Goal: Information Seeking & Learning: Learn about a topic

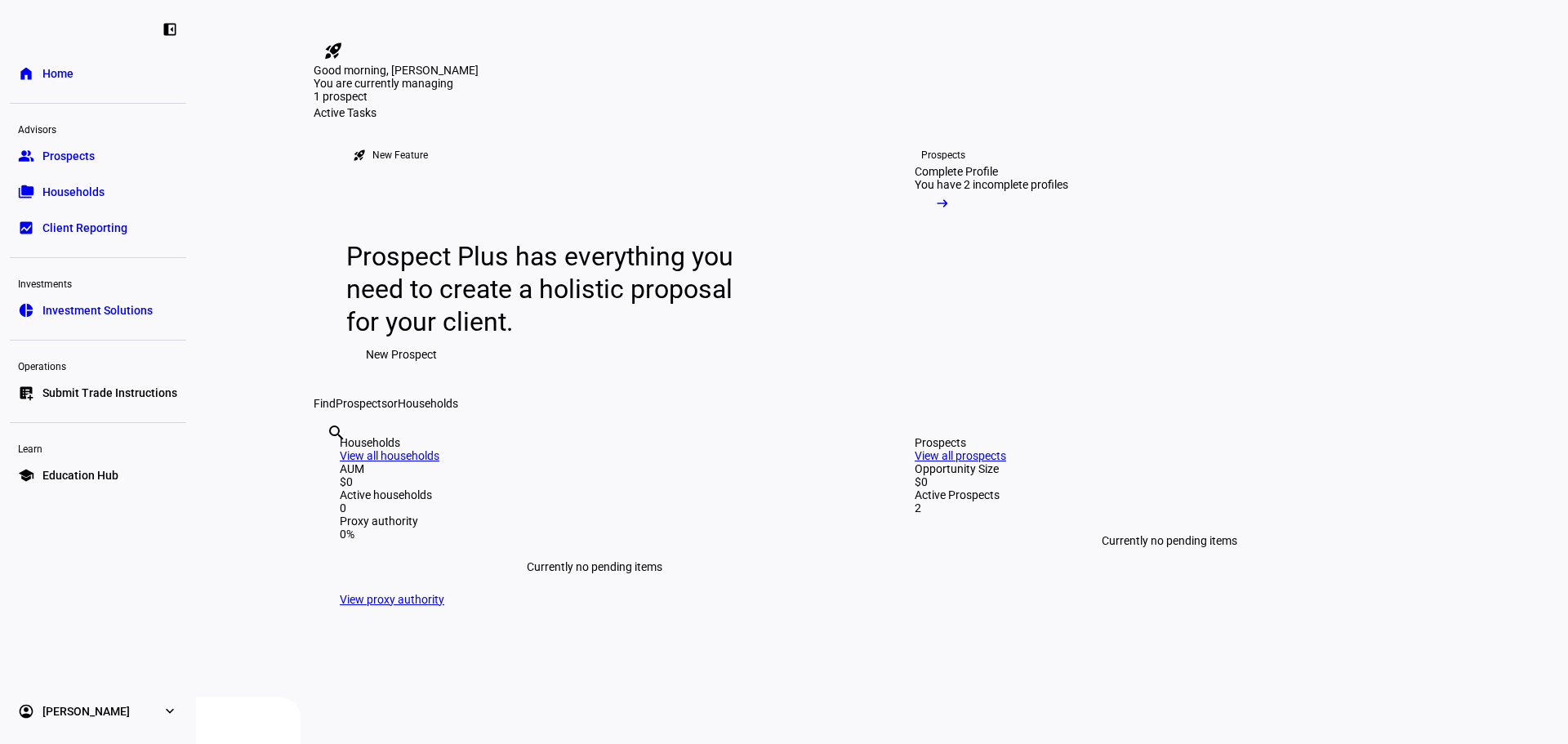
click at [79, 164] on link "group Prospects" at bounding box center [97, 156] width 176 height 33
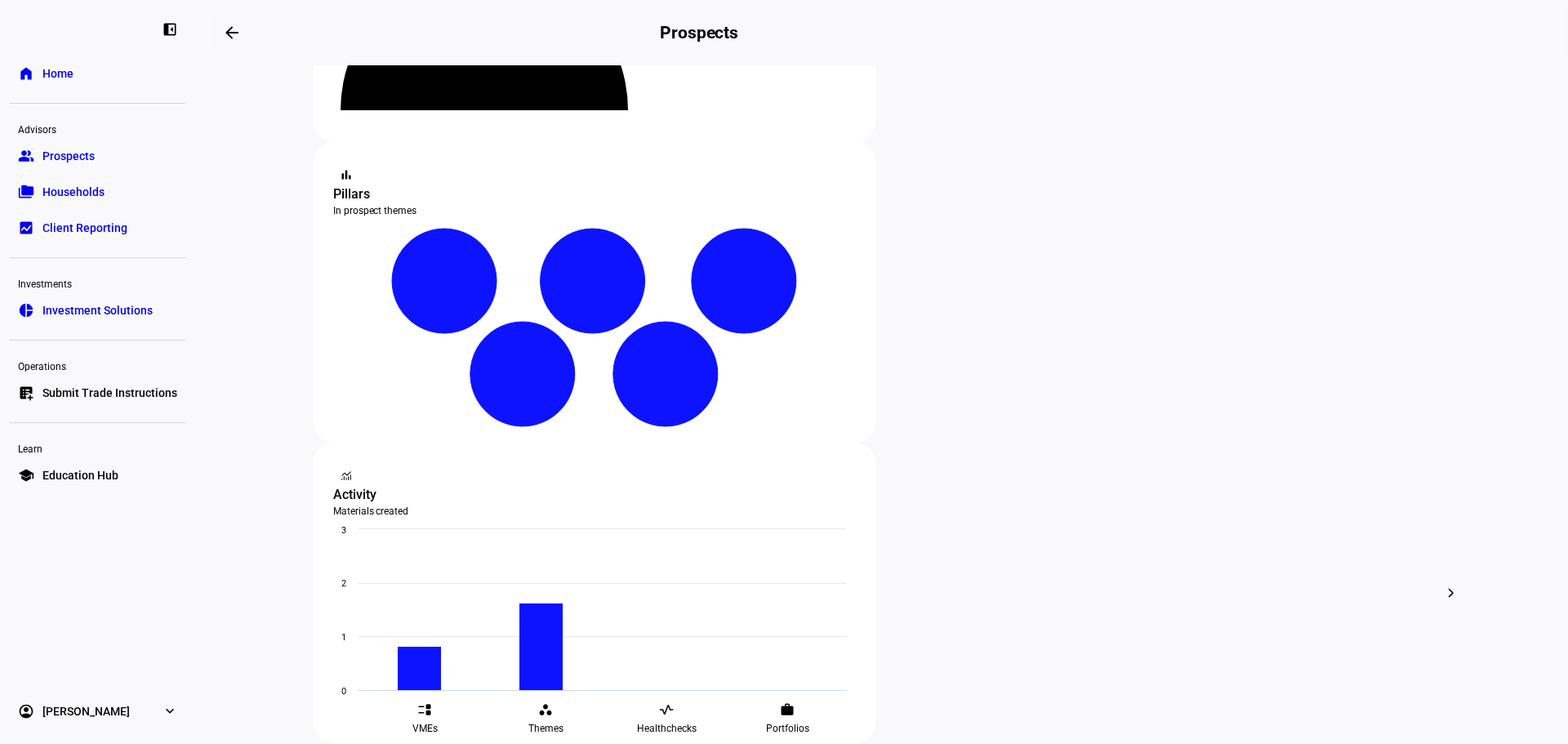
scroll to position [245, 0]
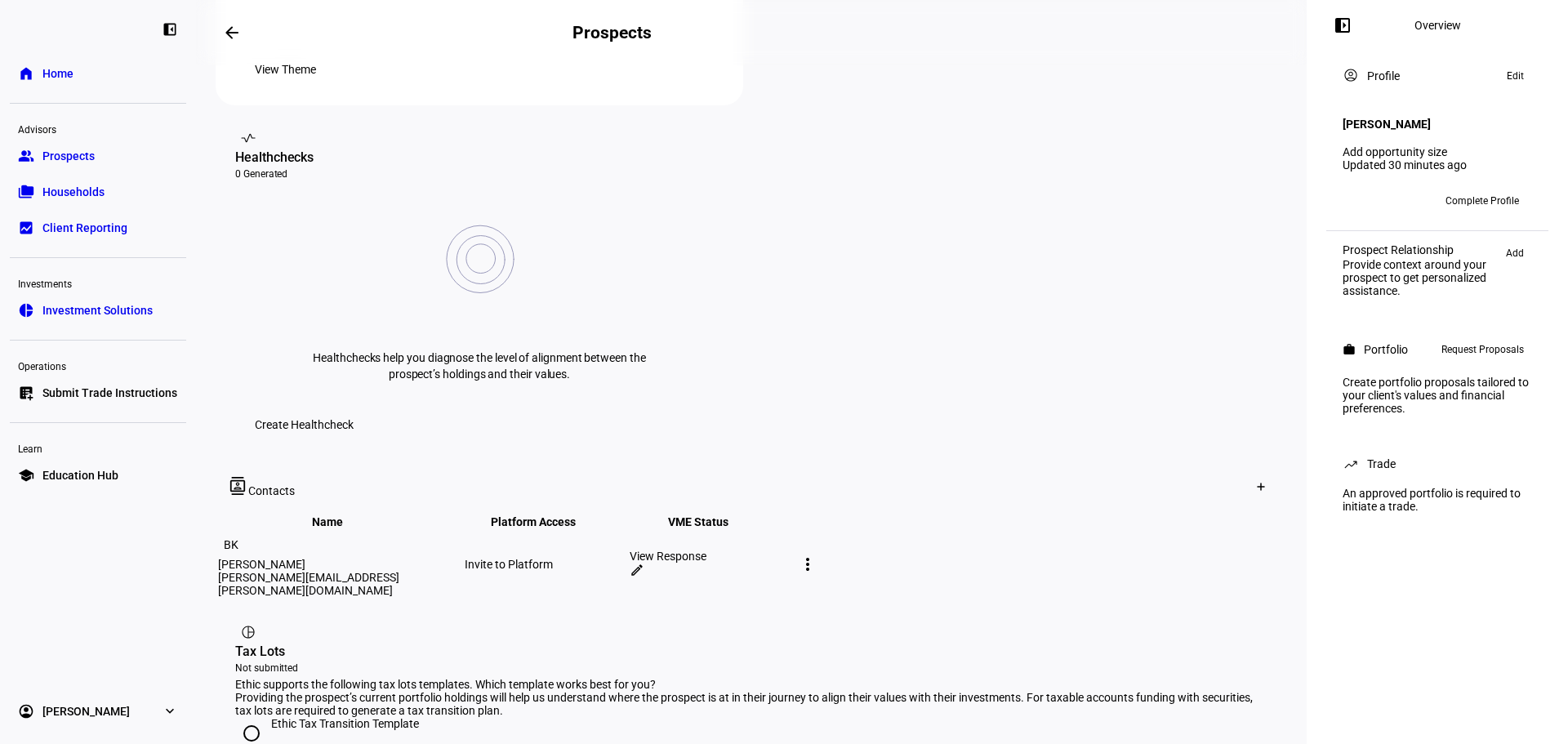
scroll to position [572, 0]
click at [791, 549] on div "View Response" at bounding box center [710, 556] width 161 height 13
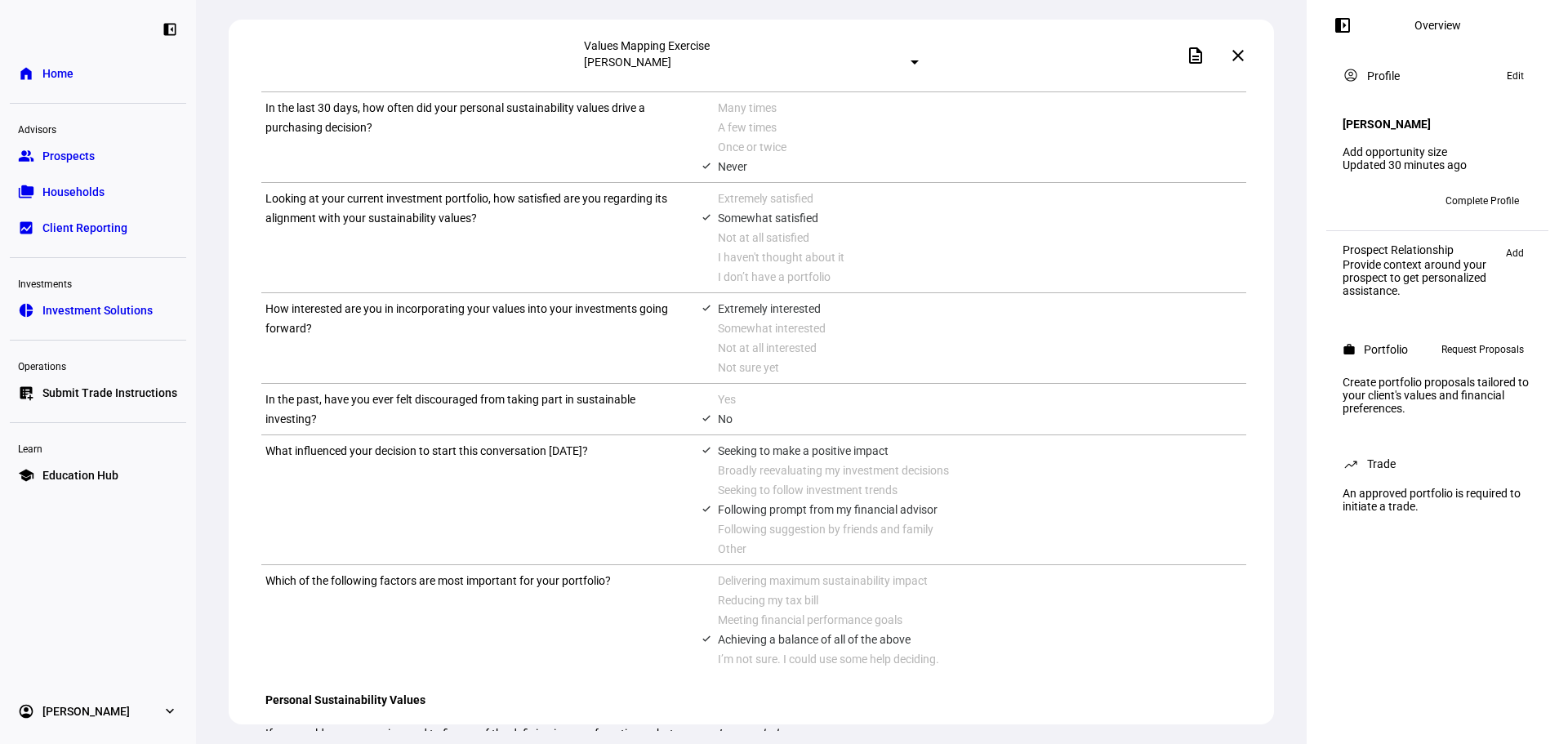
scroll to position [408, 0]
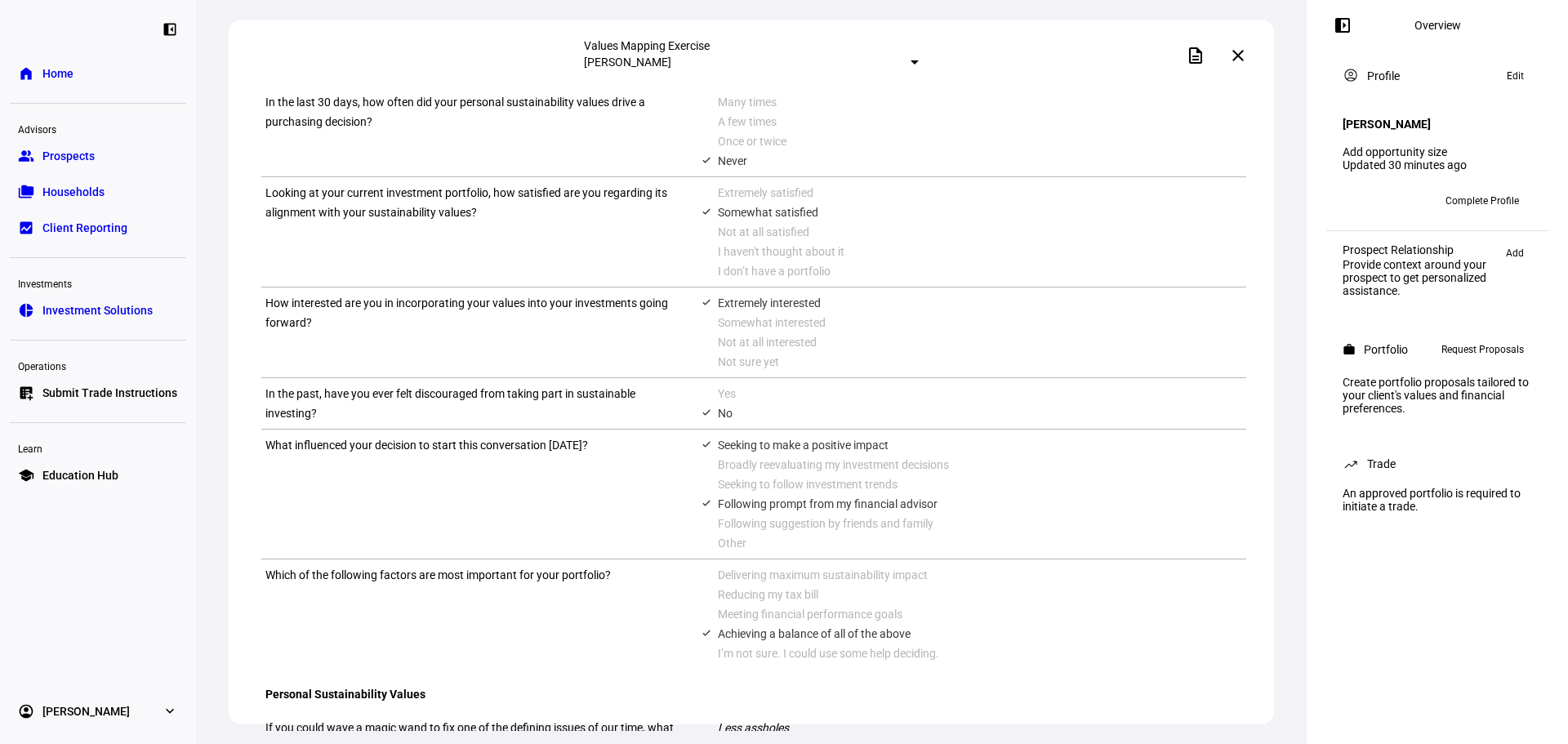
drag, startPoint x: 270, startPoint y: 426, endPoint x: 427, endPoint y: 450, distance: 158.8
click at [427, 423] on div "In the past, have you ever felt discouraged from taking part in sustainable inv…" at bounding box center [471, 403] width 411 height 39
drag, startPoint x: 270, startPoint y: 491, endPoint x: 609, endPoint y: 488, distance: 339.0
click at [609, 488] on div "What influenced your decision to start this conversation [DATE]?" at bounding box center [471, 494] width 411 height 118
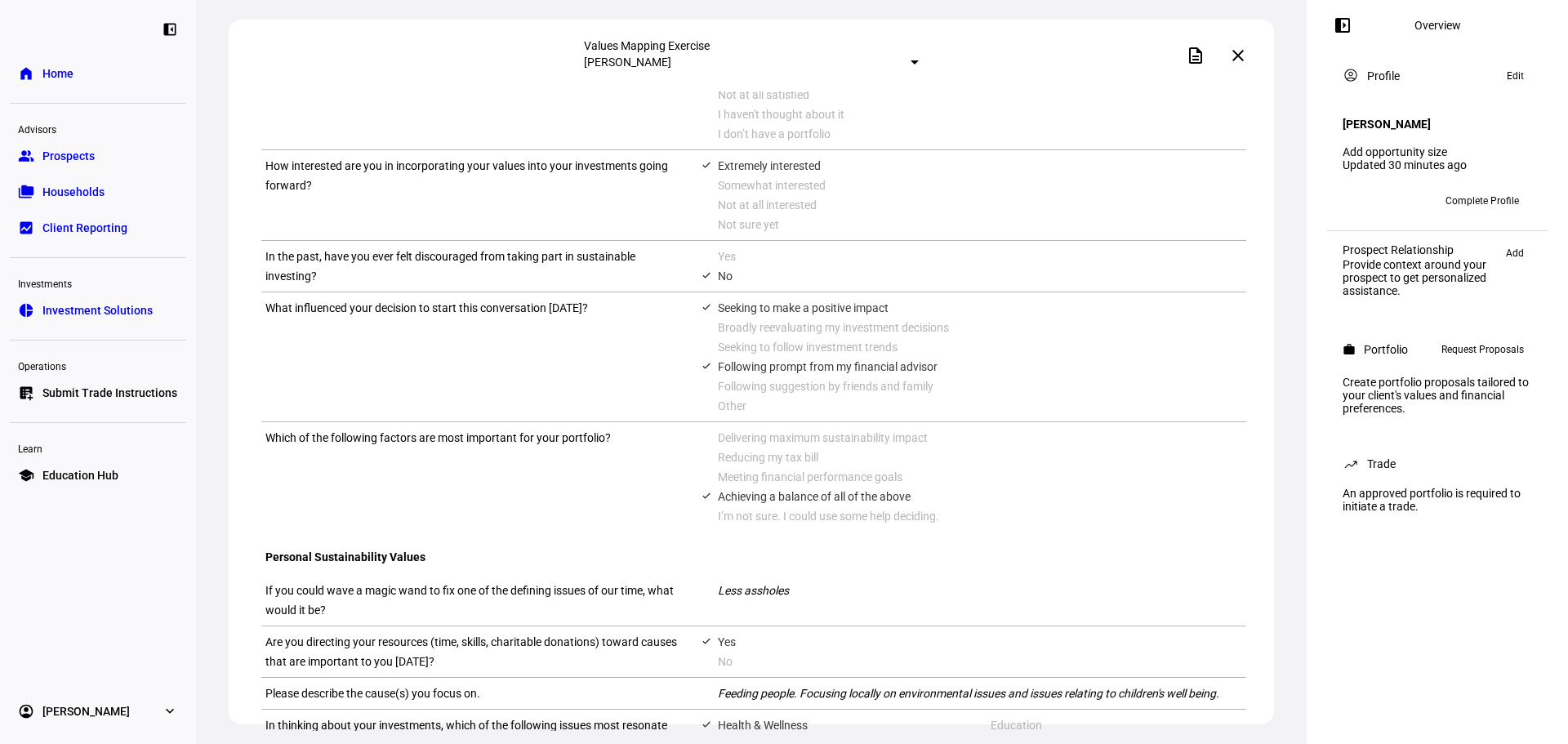
scroll to position [572, 0]
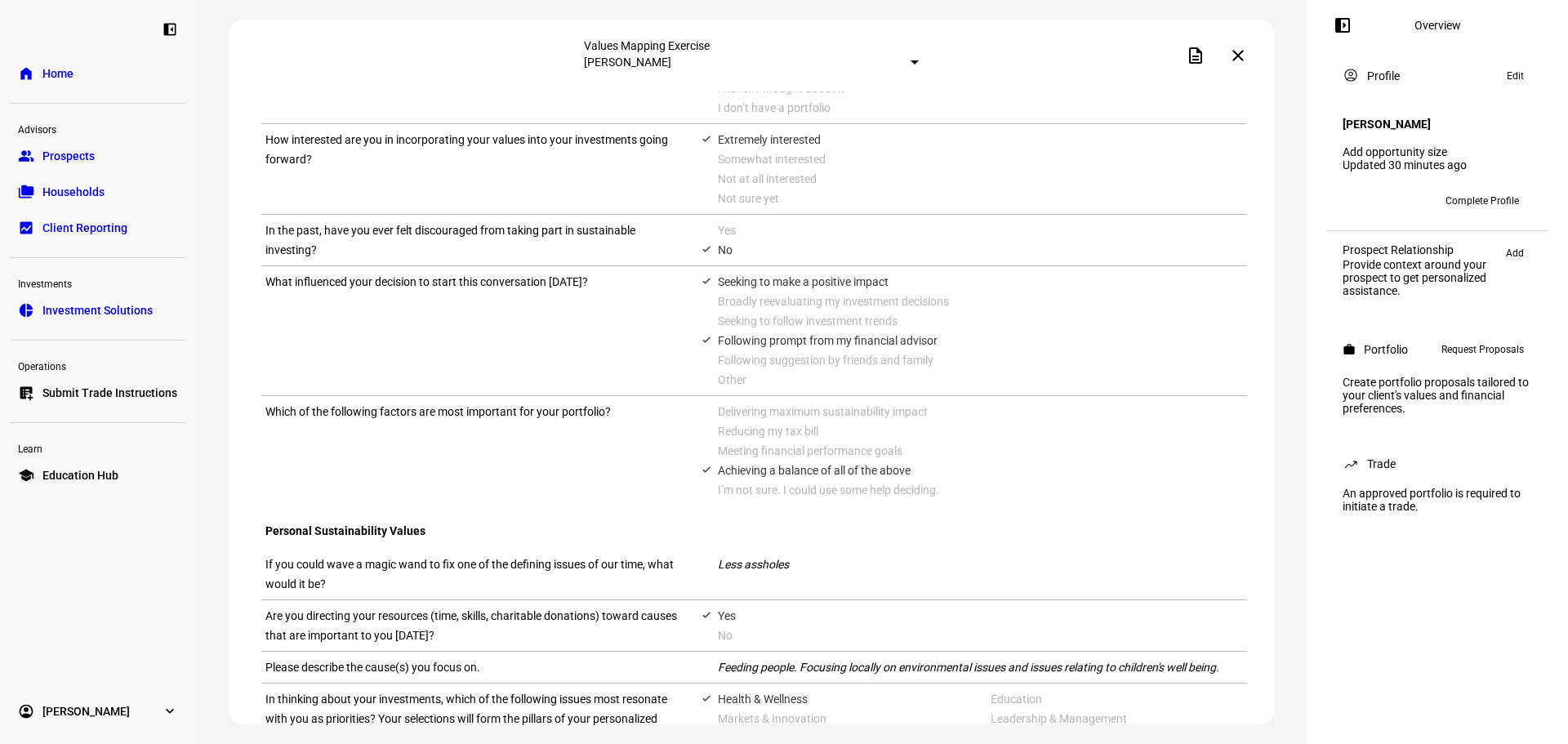
drag, startPoint x: 716, startPoint y: 451, endPoint x: 929, endPoint y: 460, distance: 213.2
click at [929, 421] on div "Delivering maximum sustainability impact" at bounding box center [981, 411] width 528 height 20
drag, startPoint x: 713, startPoint y: 473, endPoint x: 837, endPoint y: 471, distance: 124.0
click at [837, 441] on div "Reducing my tax bill" at bounding box center [981, 431] width 528 height 20
drag, startPoint x: 714, startPoint y: 488, endPoint x: 925, endPoint y: 482, distance: 211.1
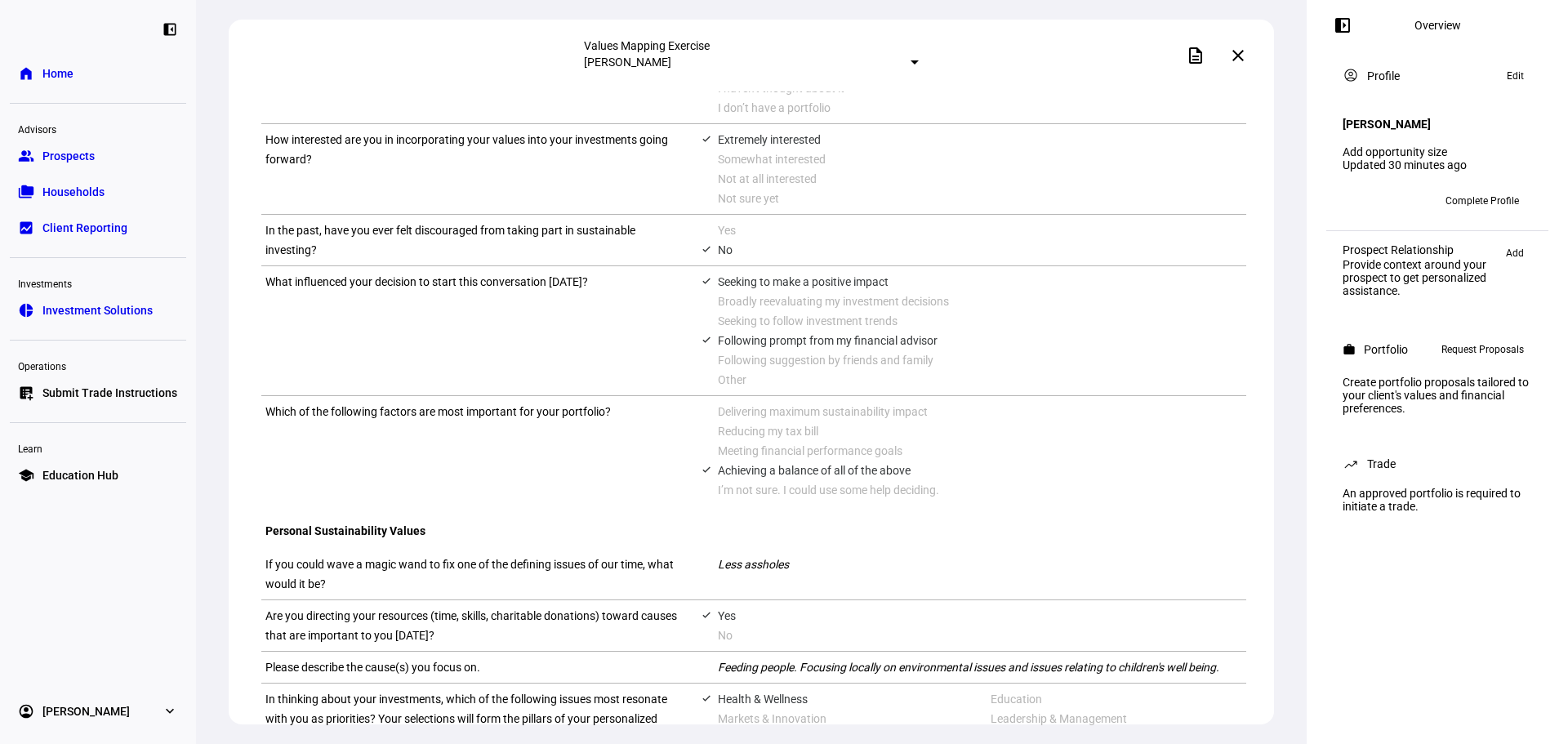
click at [925, 460] on div "Meeting financial performance goals" at bounding box center [981, 451] width 528 height 20
drag, startPoint x: 750, startPoint y: 503, endPoint x: 937, endPoint y: 497, distance: 187.1
click at [937, 480] on div "Achieving a balance of all of the above" at bounding box center [981, 470] width 528 height 20
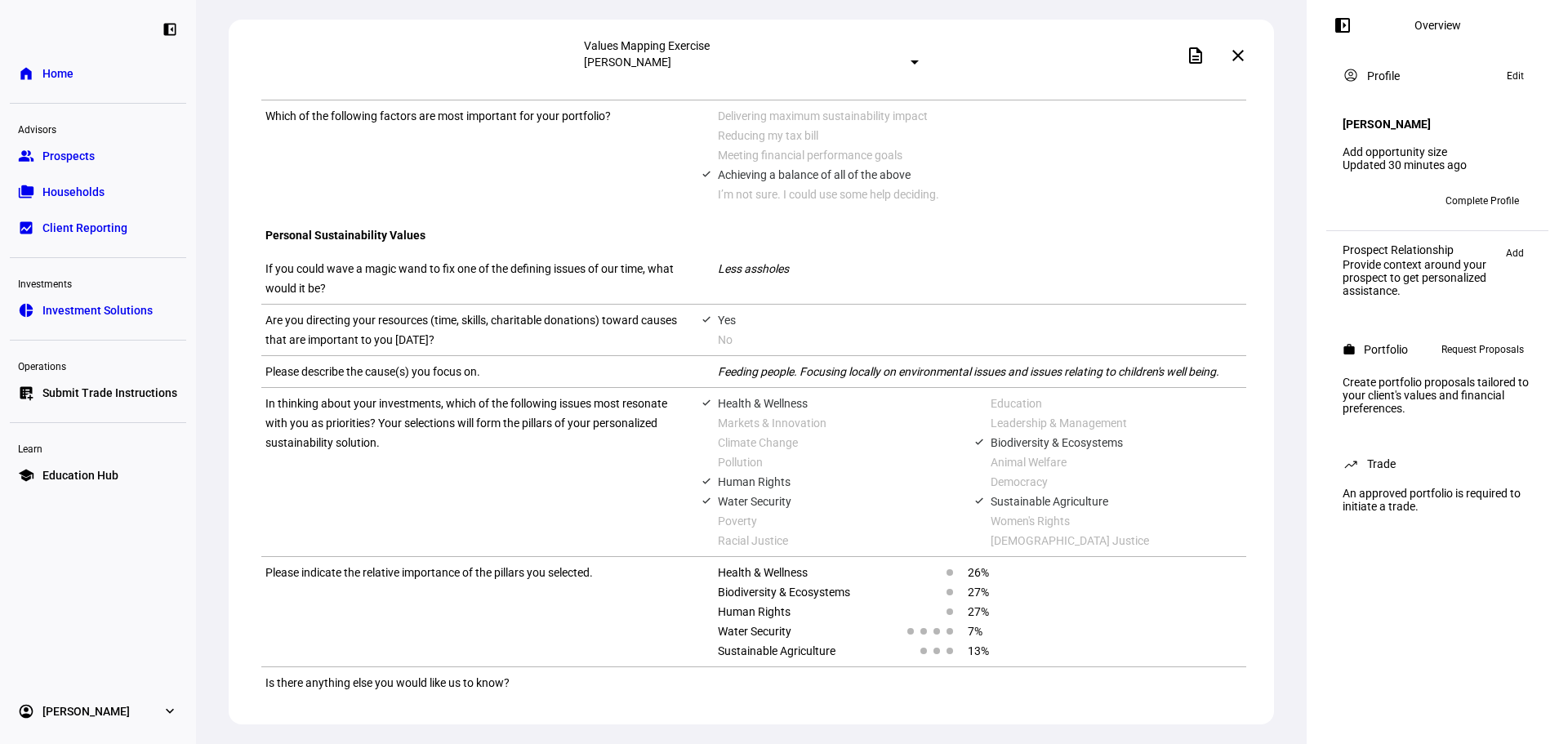
scroll to position [1044, 0]
drag, startPoint x: 259, startPoint y: 171, endPoint x: 580, endPoint y: 183, distance: 321.2
click at [574, 253] on div "If you could wave a magic wand to fix one of the defining issues of our time, w…" at bounding box center [754, 279] width 985 height 52
click at [1239, 61] on mat-icon "close" at bounding box center [1238, 56] width 20 height 20
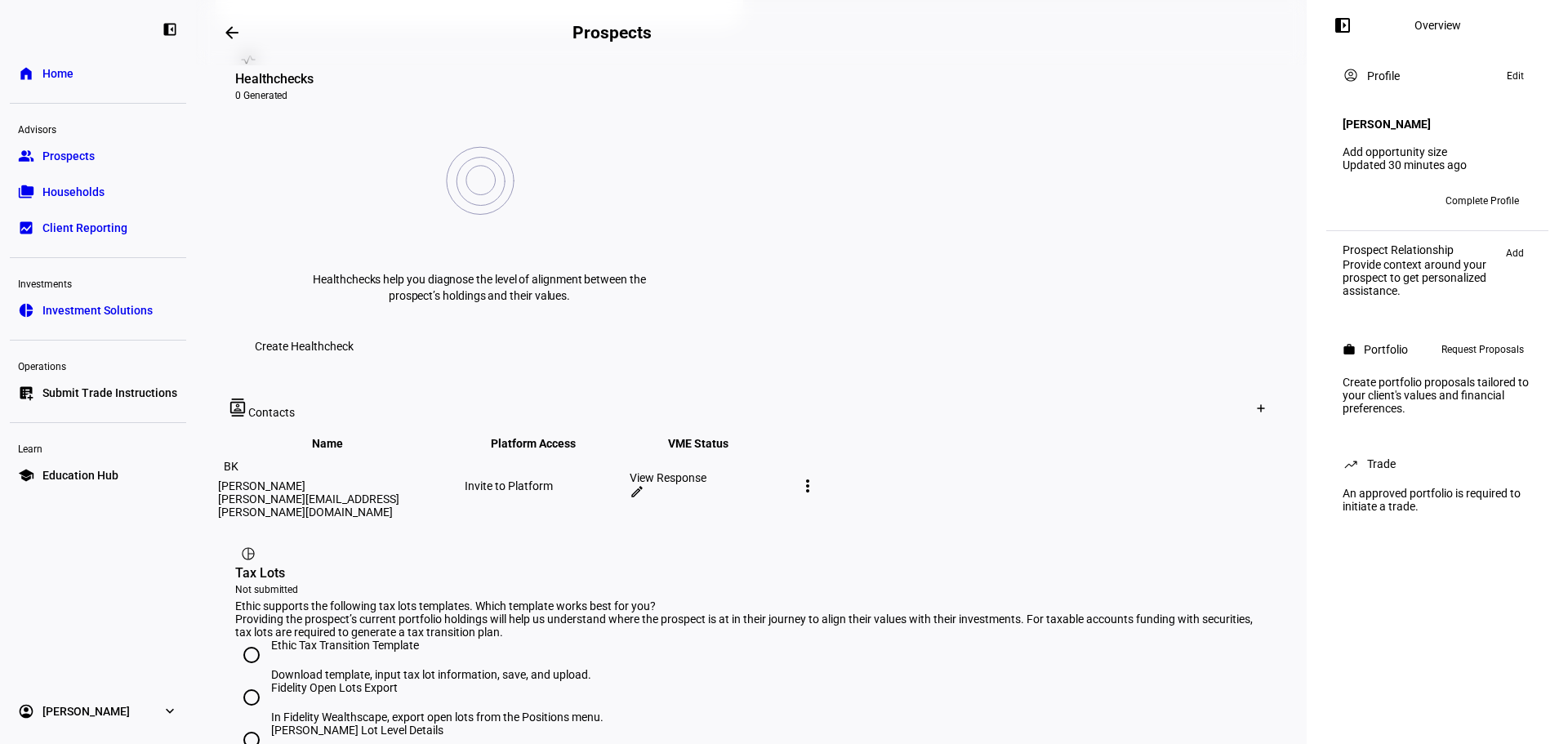
scroll to position [786, 0]
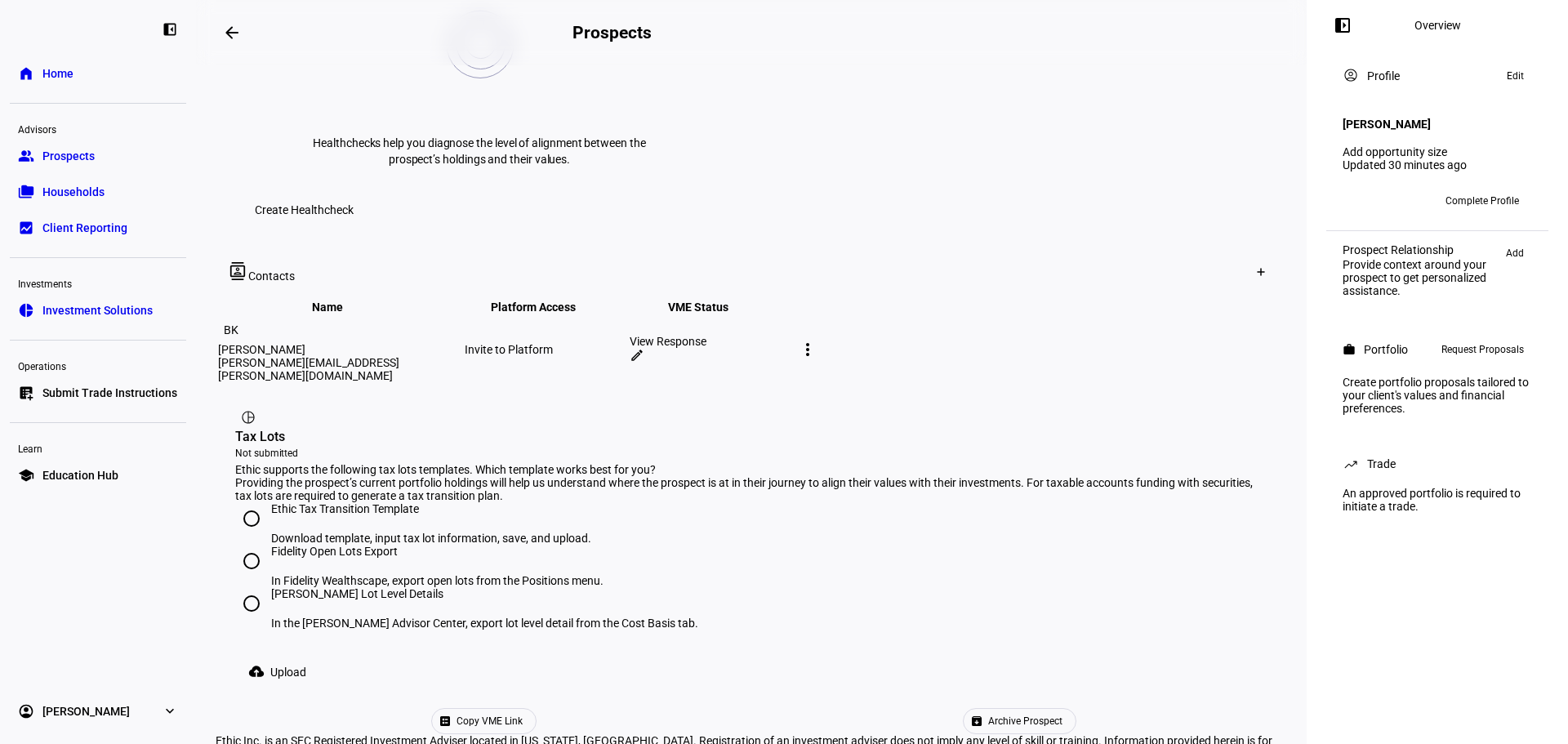
click at [58, 77] on span "Home" at bounding box center [58, 74] width 31 height 16
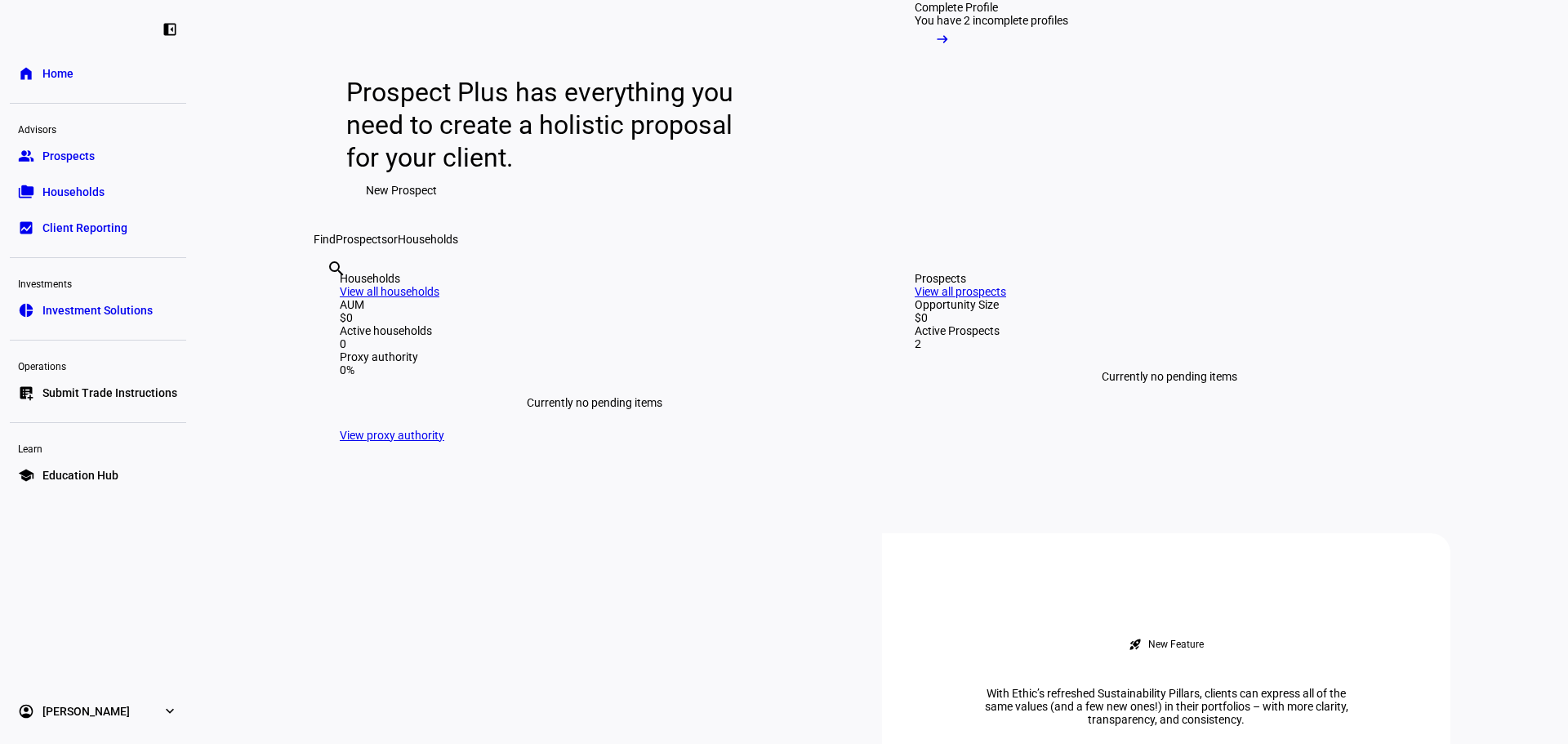
scroll to position [163, 0]
click at [43, 157] on span "Prospects" at bounding box center [69, 156] width 52 height 16
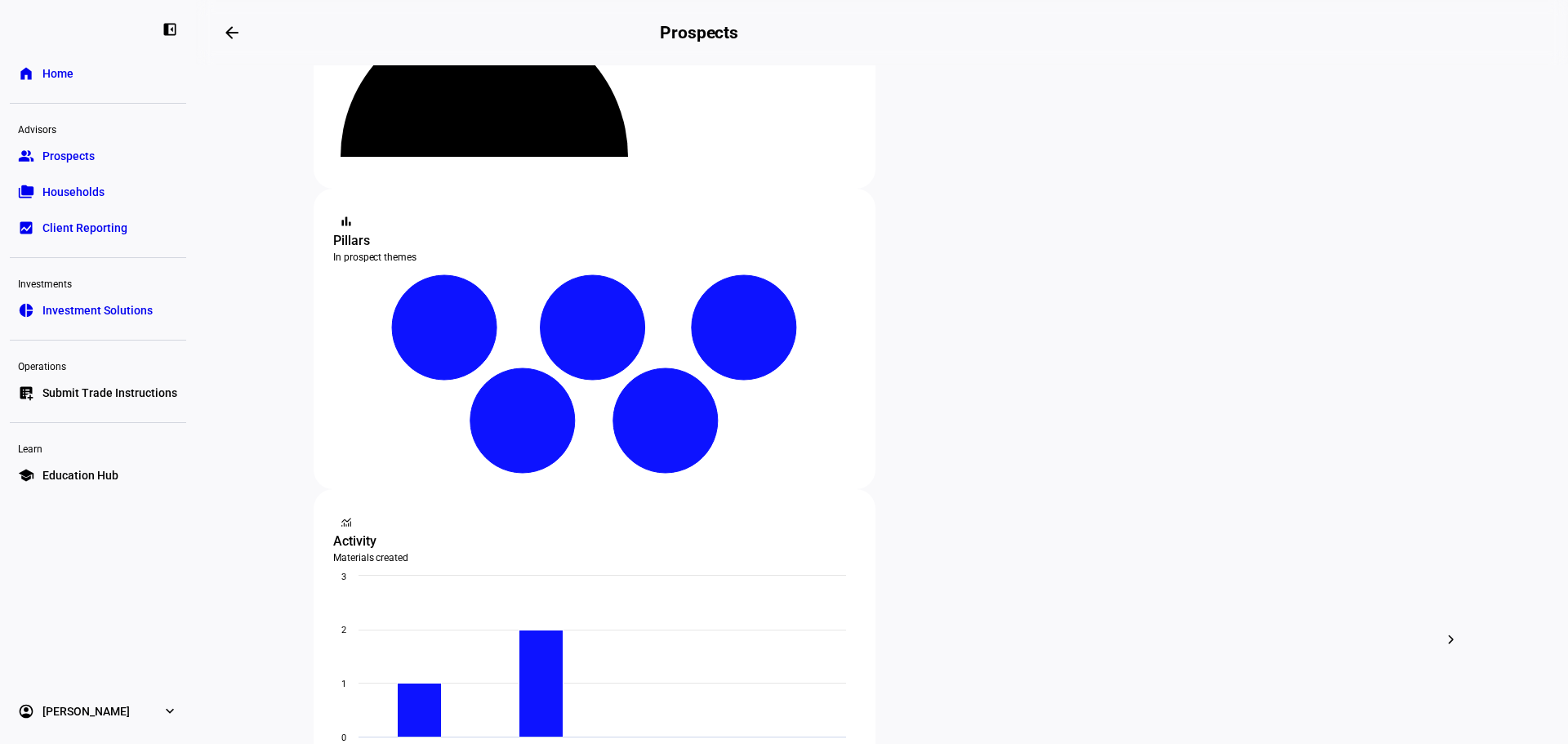
scroll to position [245, 0]
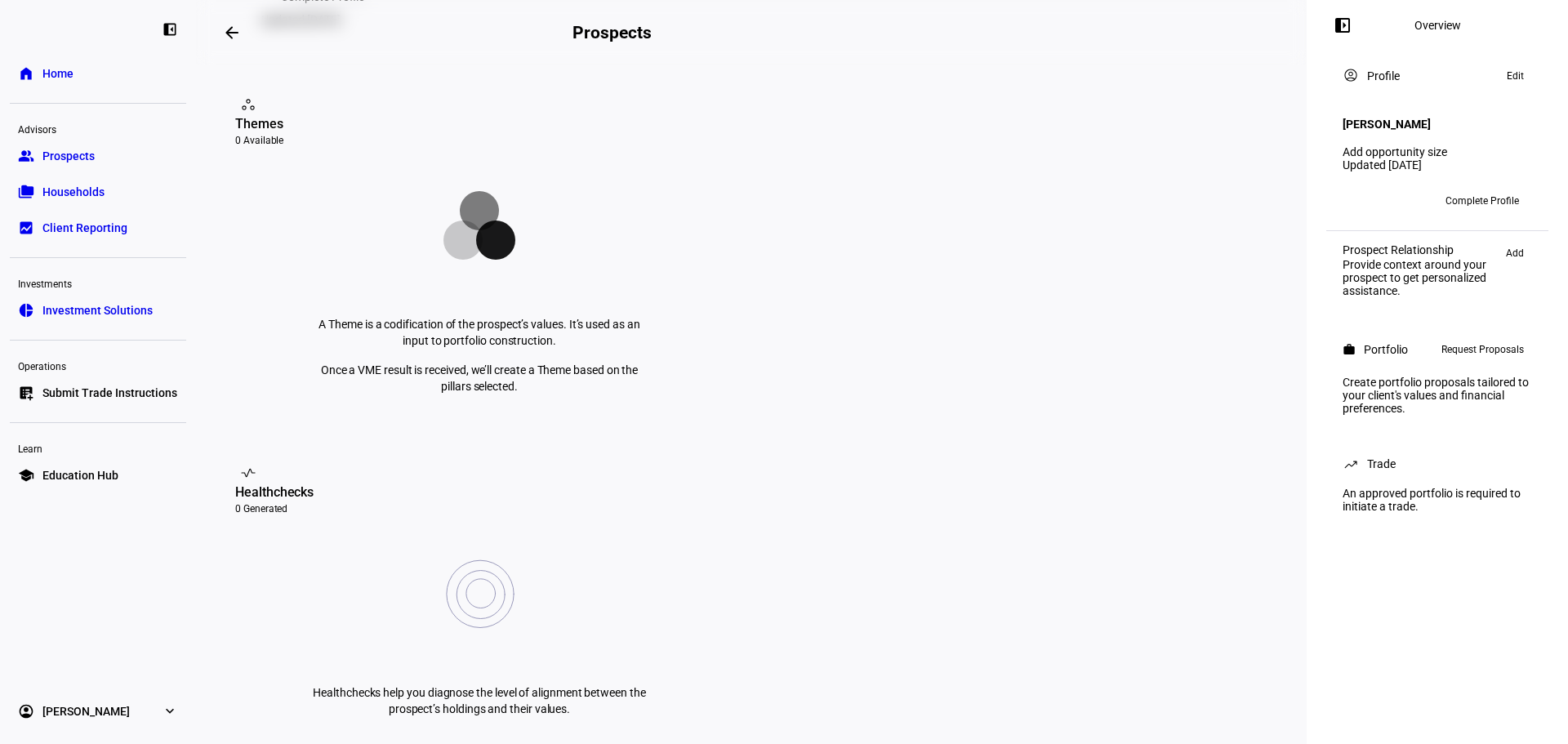
scroll to position [490, 0]
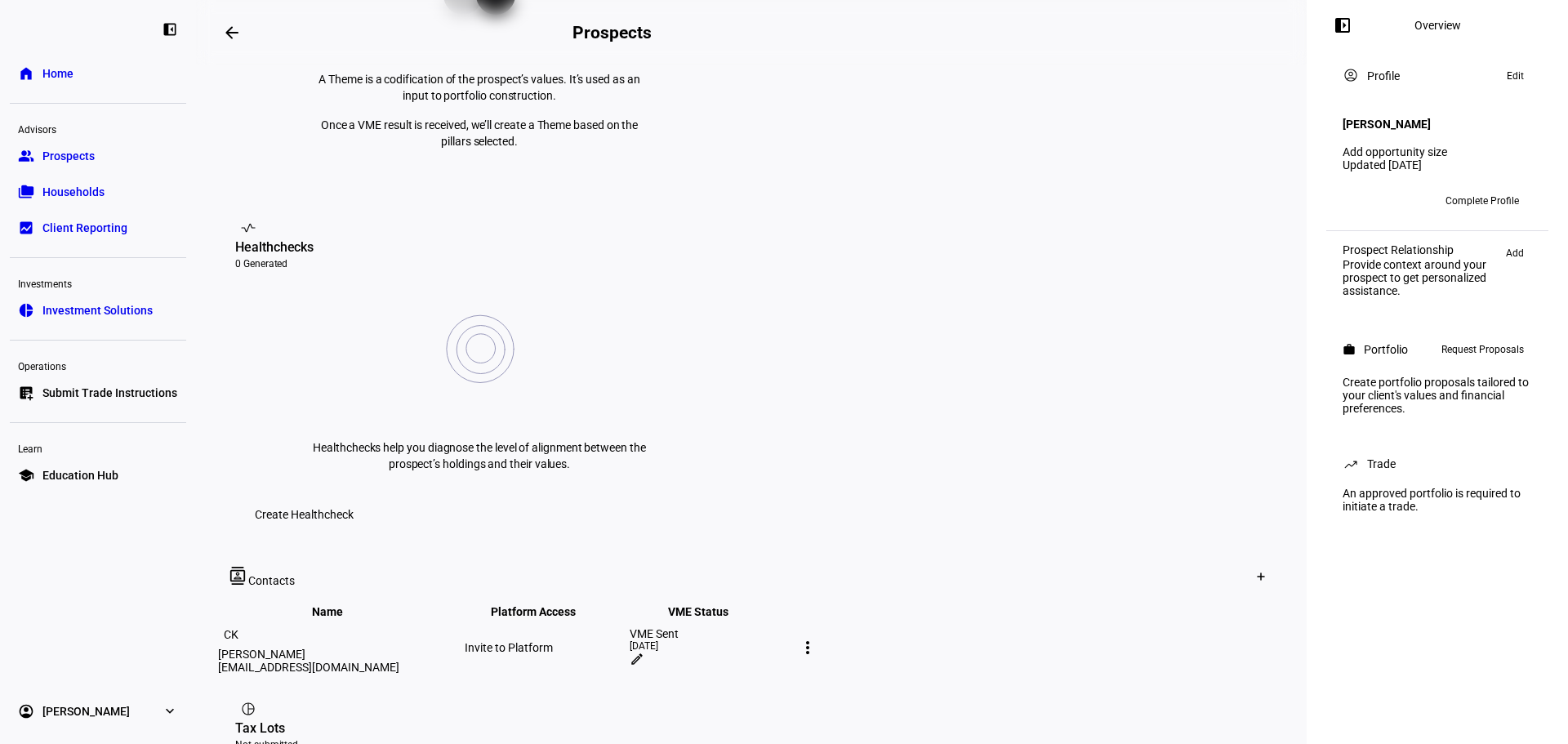
click at [818, 637] on mat-icon "more_vert" at bounding box center [808, 647] width 20 height 20
click at [1162, 447] on div at bounding box center [784, 372] width 1568 height 744
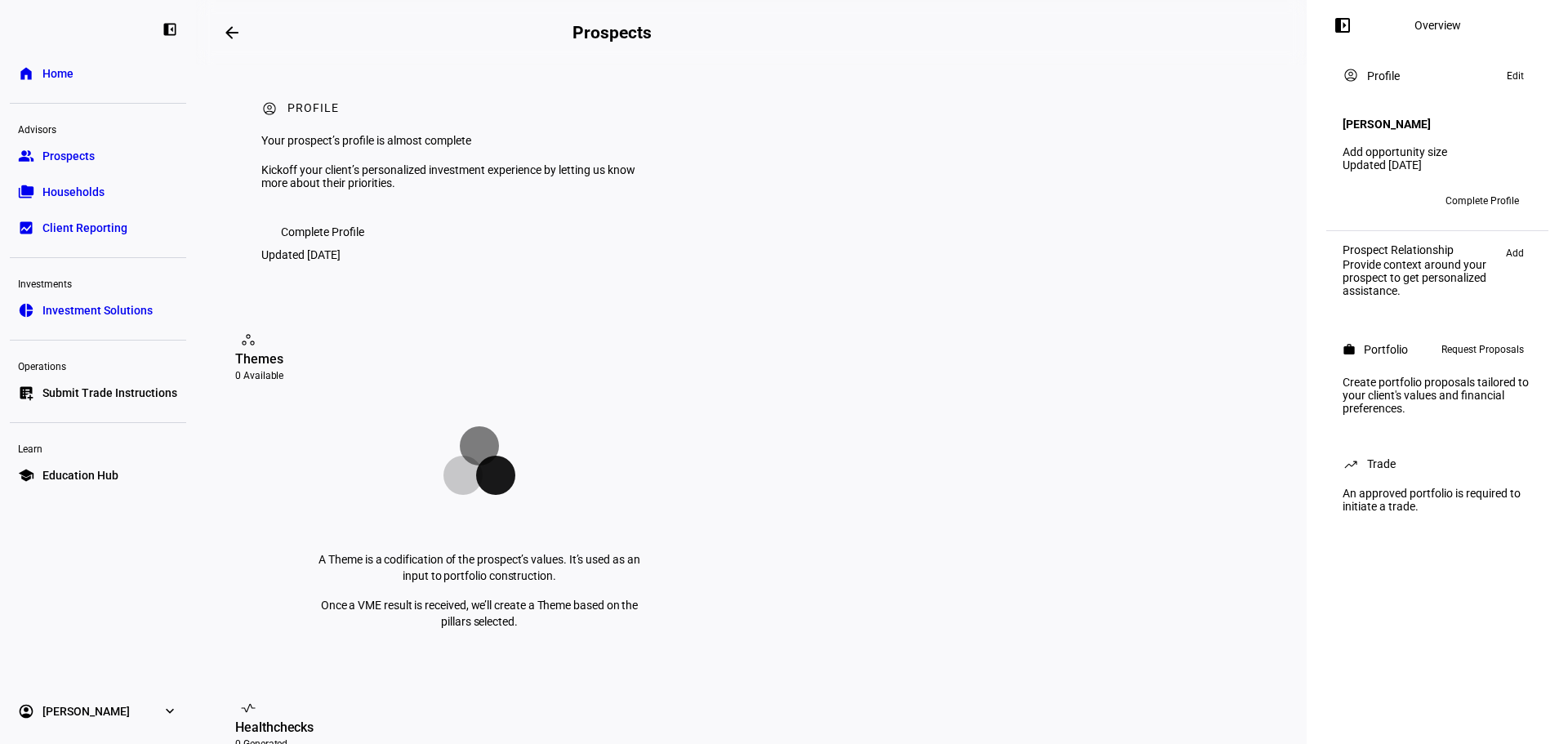
scroll to position [0, 0]
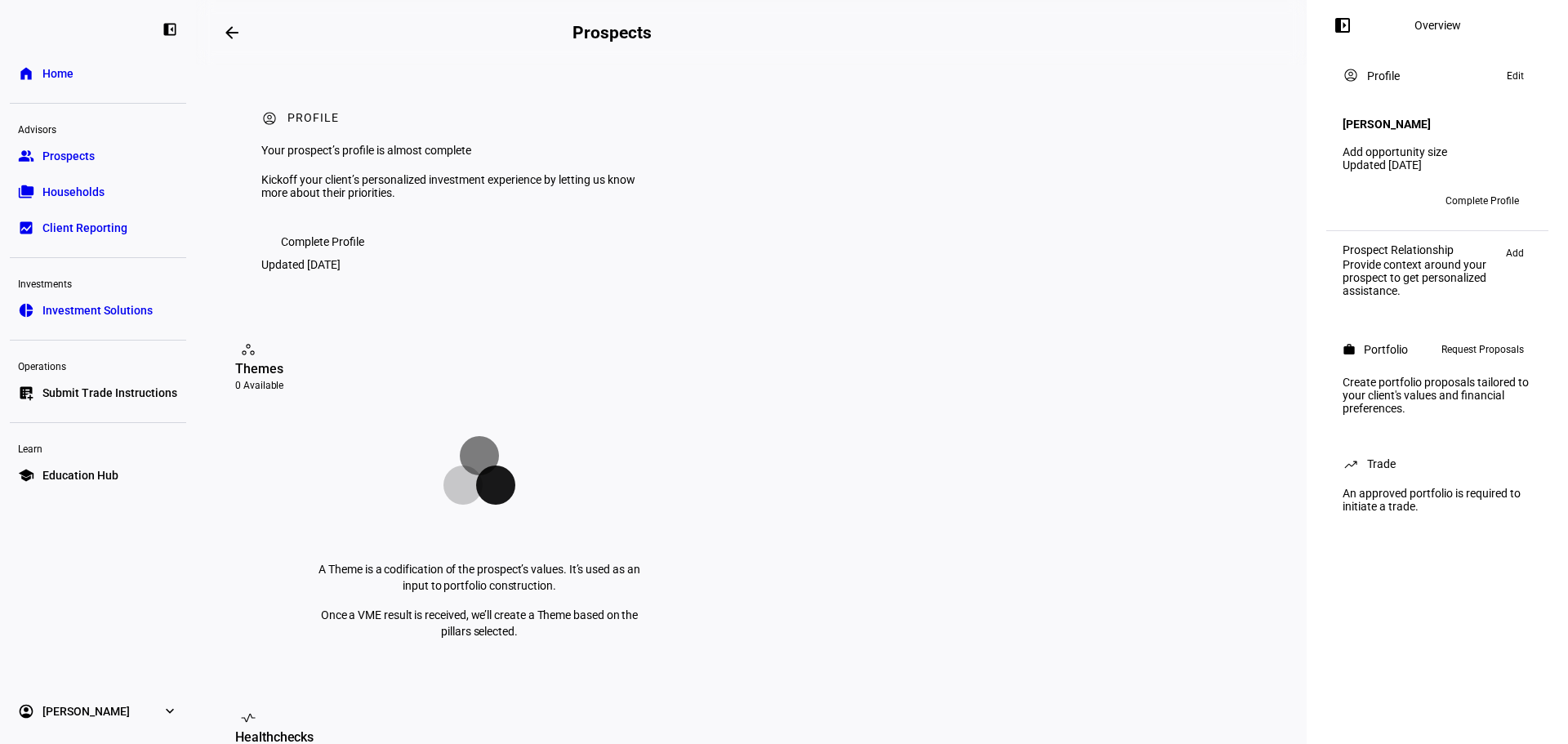
click at [84, 77] on link "home Home" at bounding box center [97, 74] width 176 height 33
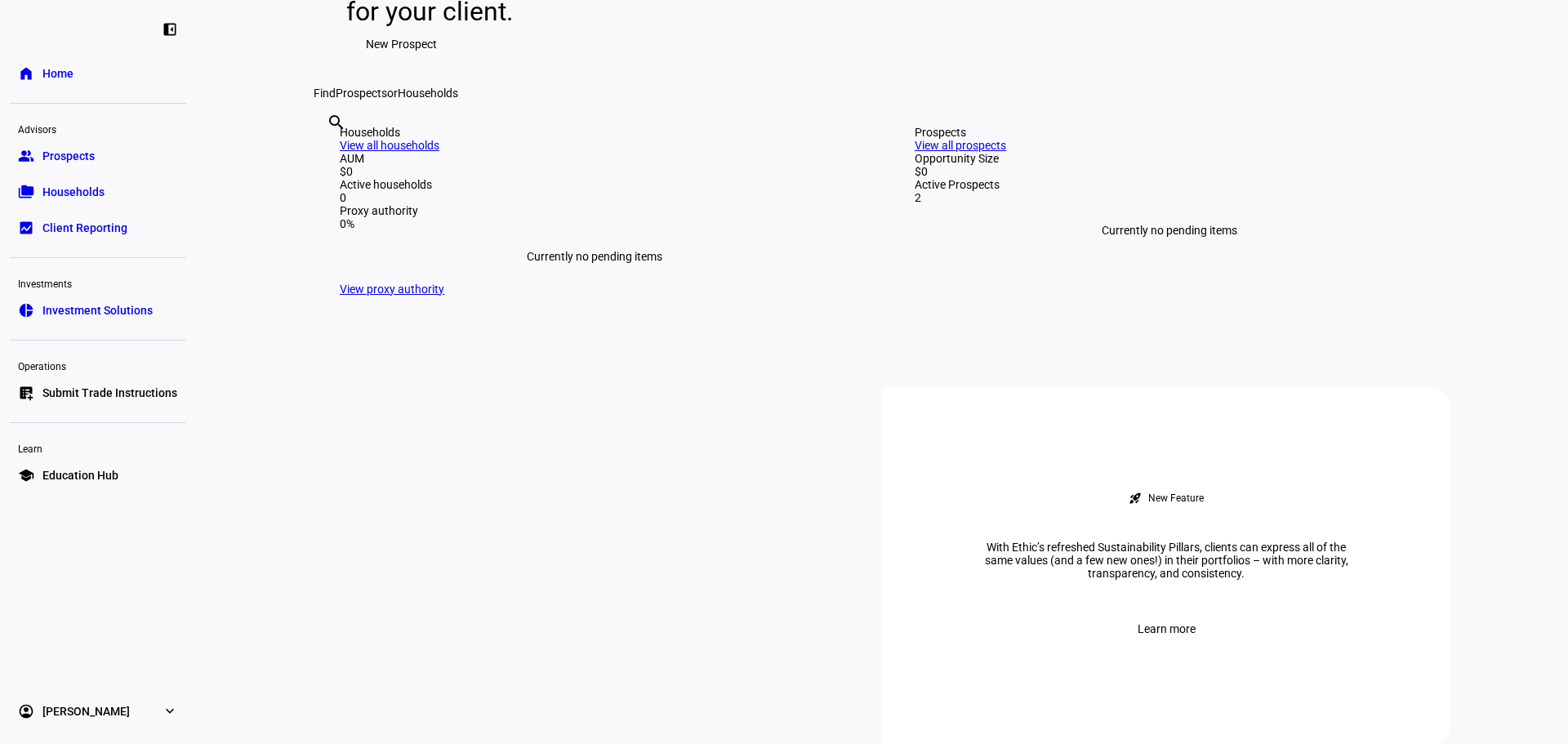
scroll to position [163, 0]
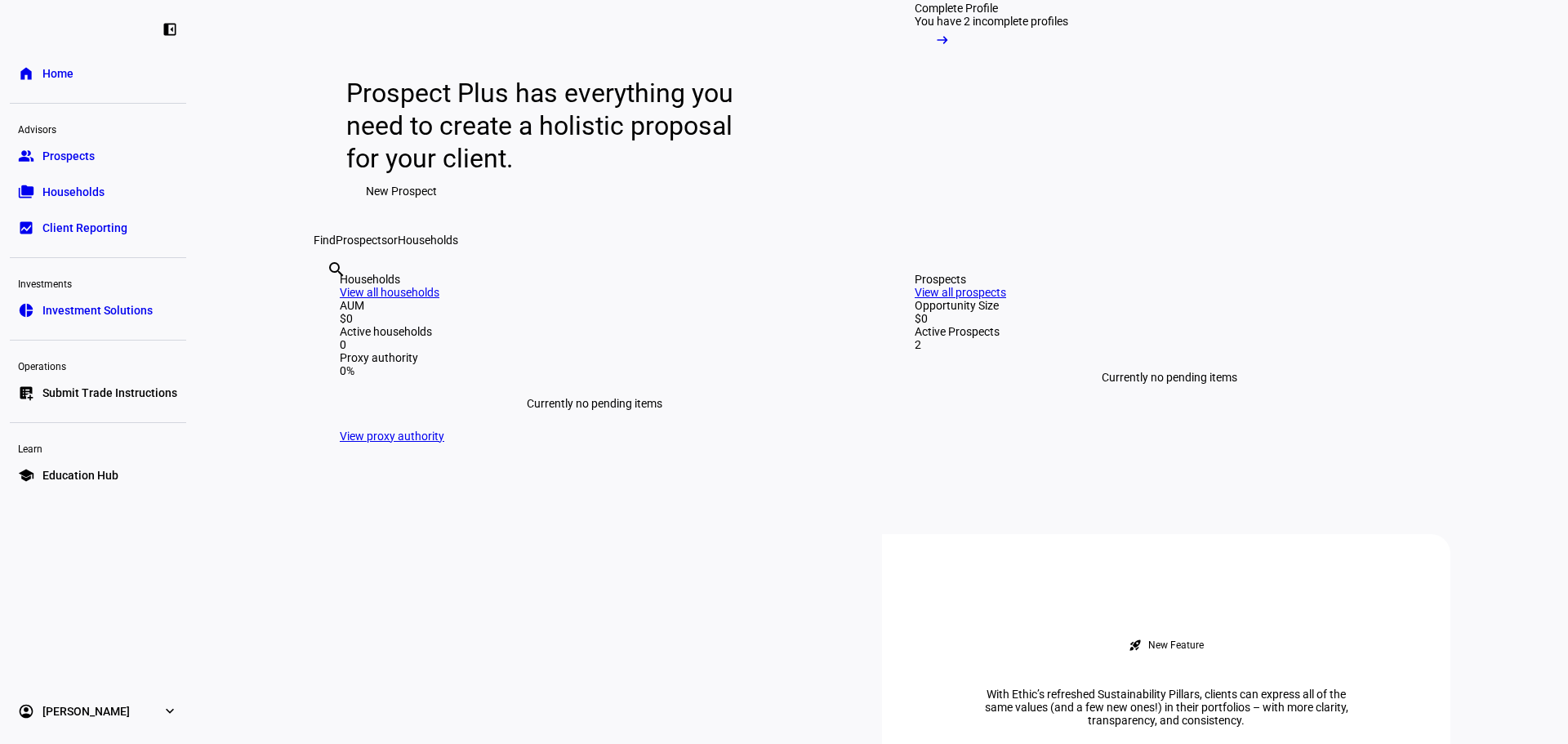
click at [104, 163] on link "group Prospects" at bounding box center [97, 156] width 176 height 33
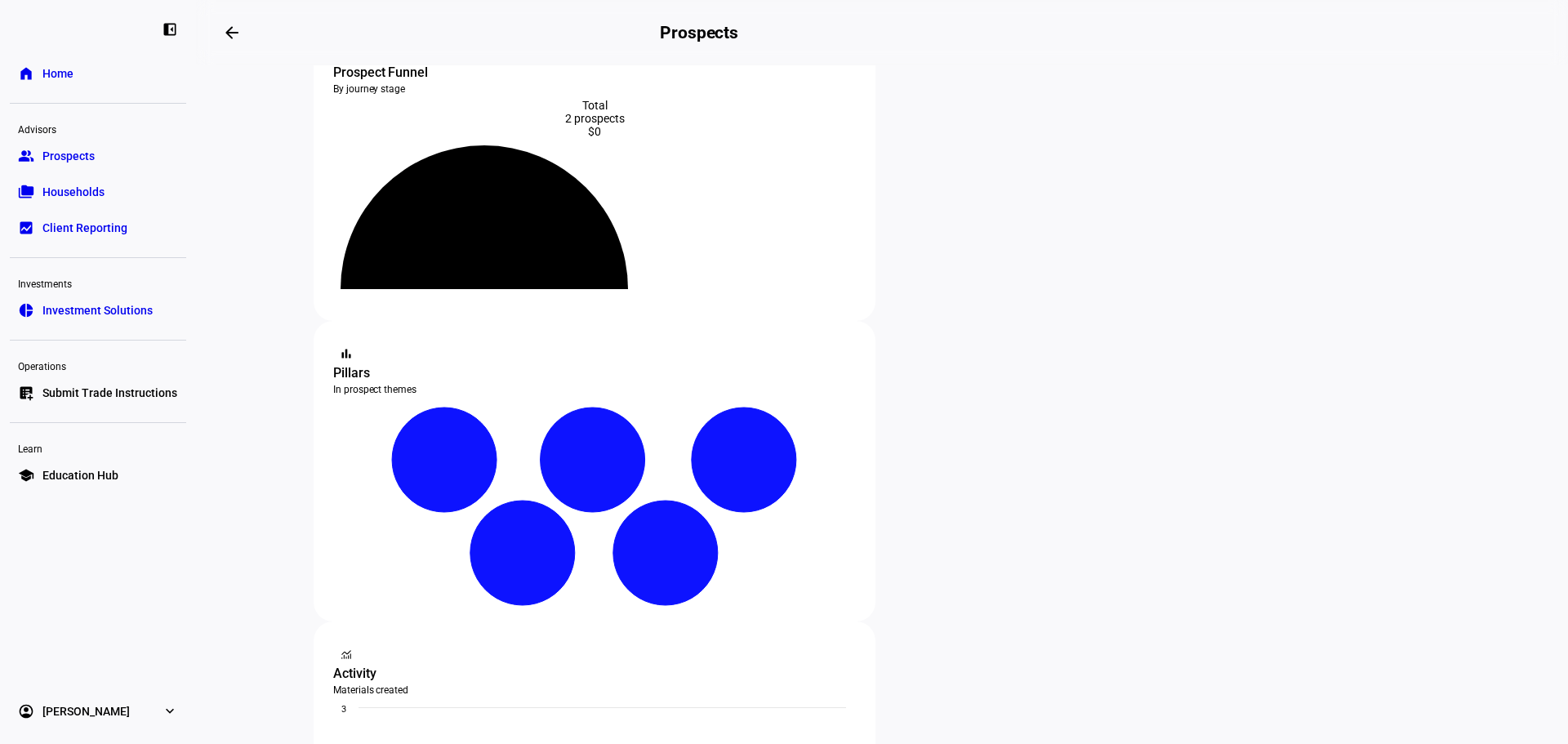
scroll to position [163, 0]
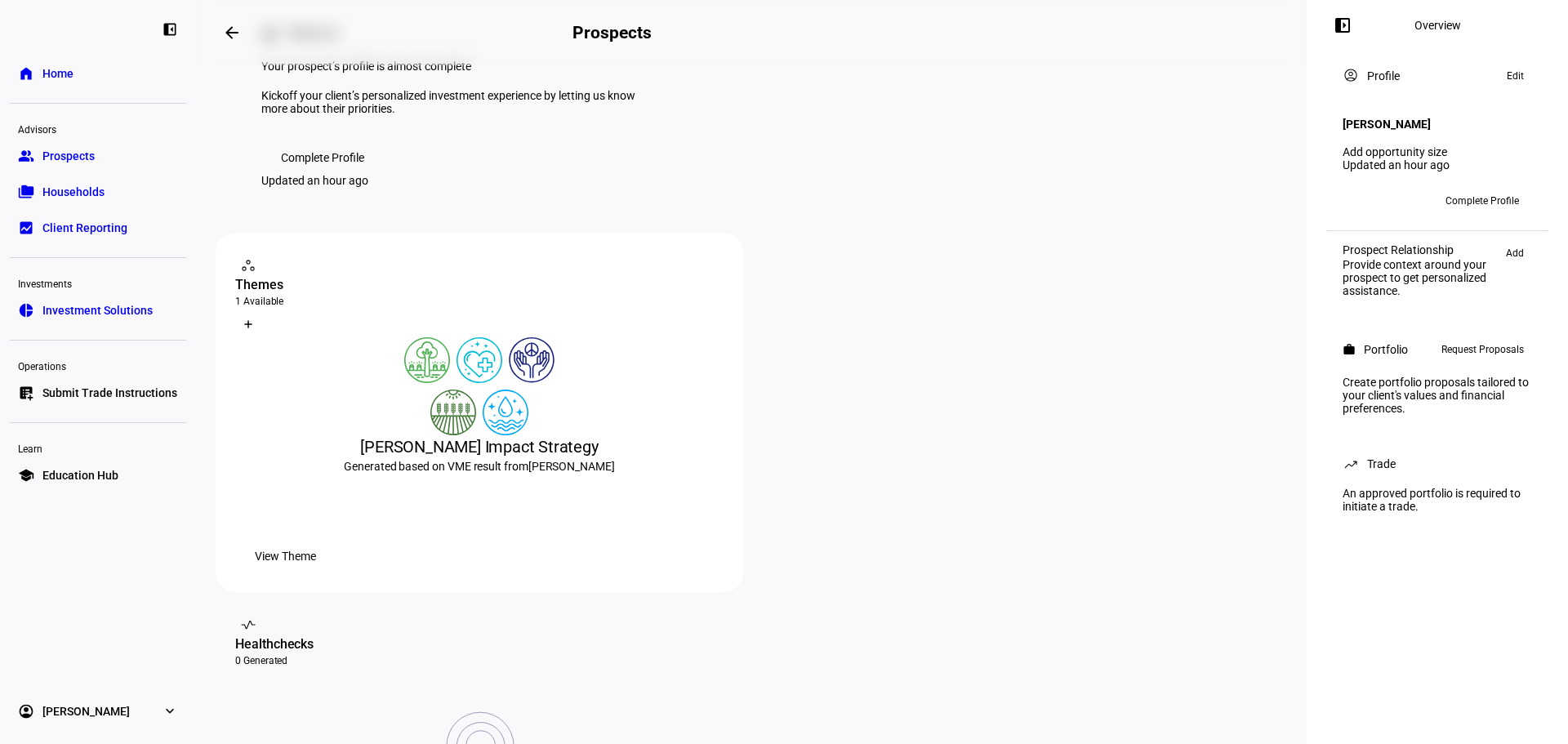
scroll to position [245, 0]
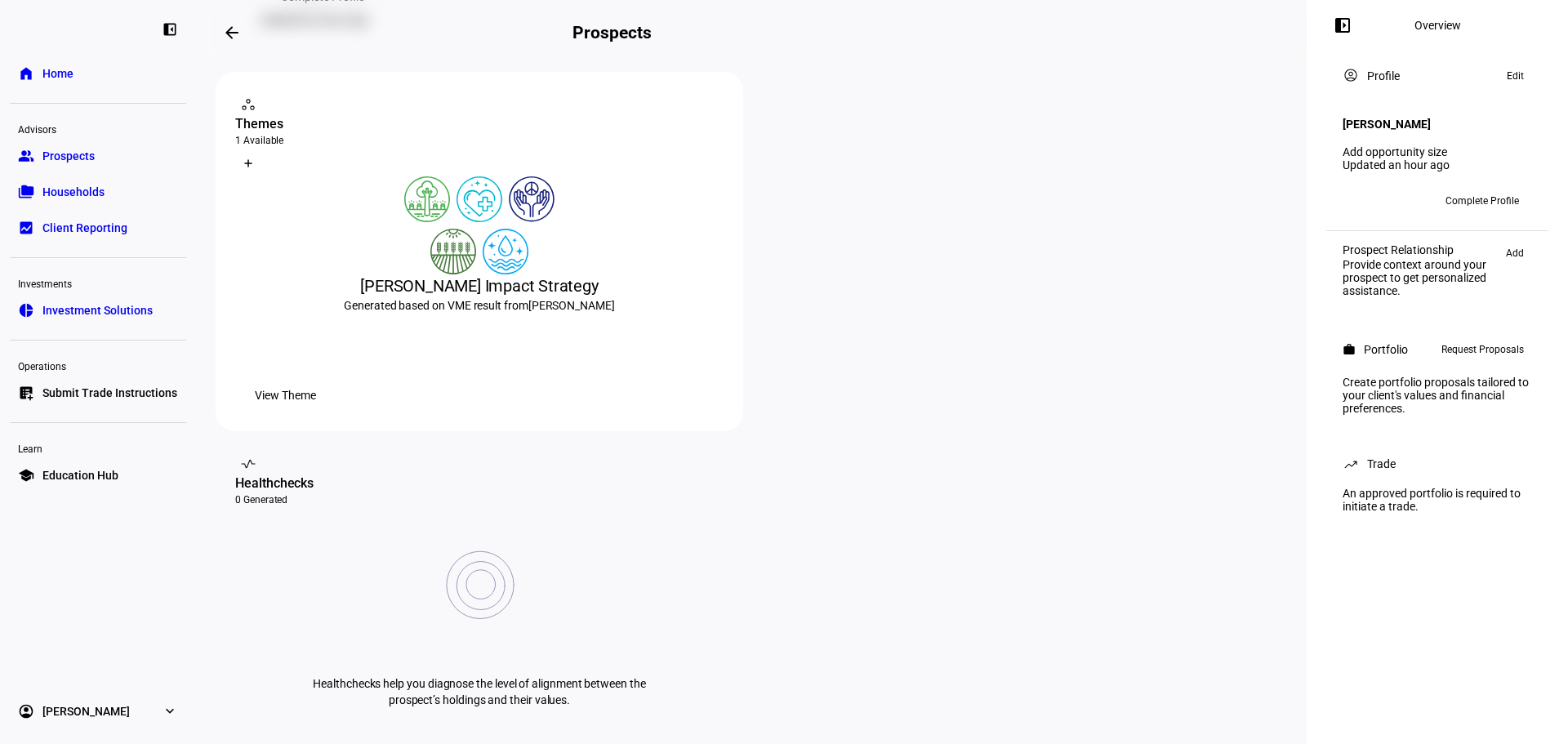
drag, startPoint x: 418, startPoint y: 408, endPoint x: 547, endPoint y: 406, distance: 129.0
click at [543, 314] on div "Generated based on VME result from [PERSON_NAME]" at bounding box center [479, 306] width 488 height 16
click at [316, 411] on span "View Theme" at bounding box center [285, 396] width 61 height 33
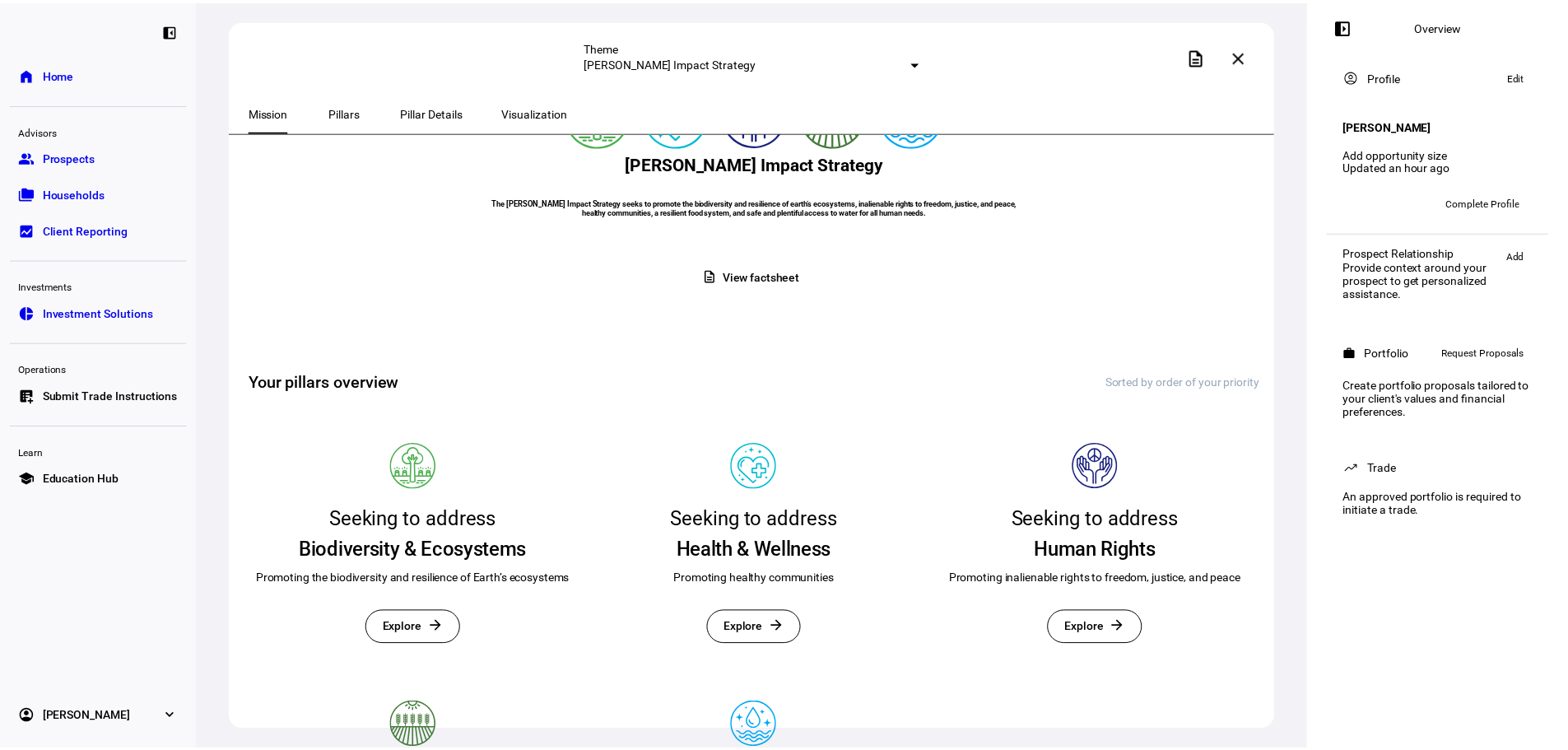
scroll to position [68, 0]
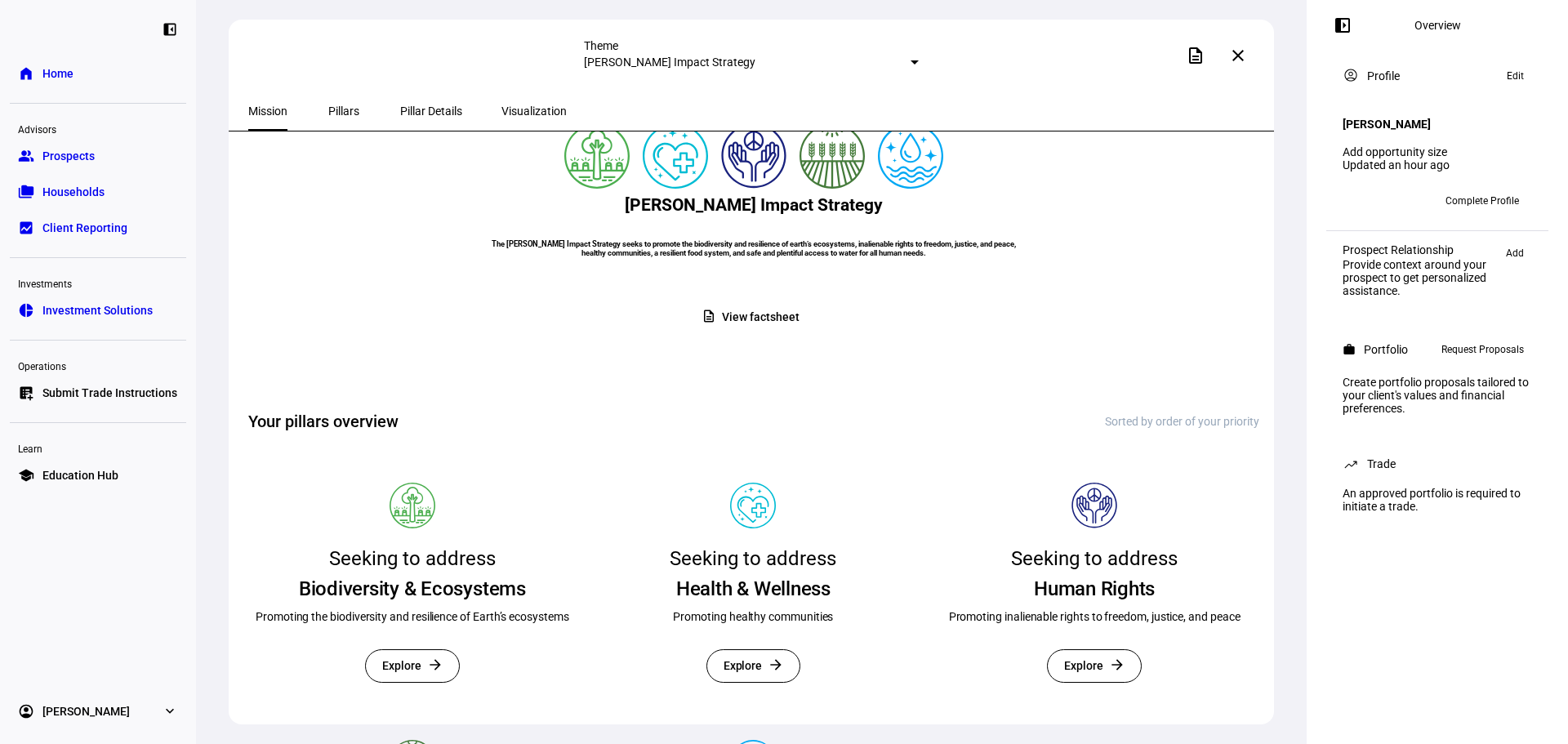
click at [750, 333] on span "View factsheet" at bounding box center [760, 317] width 77 height 32
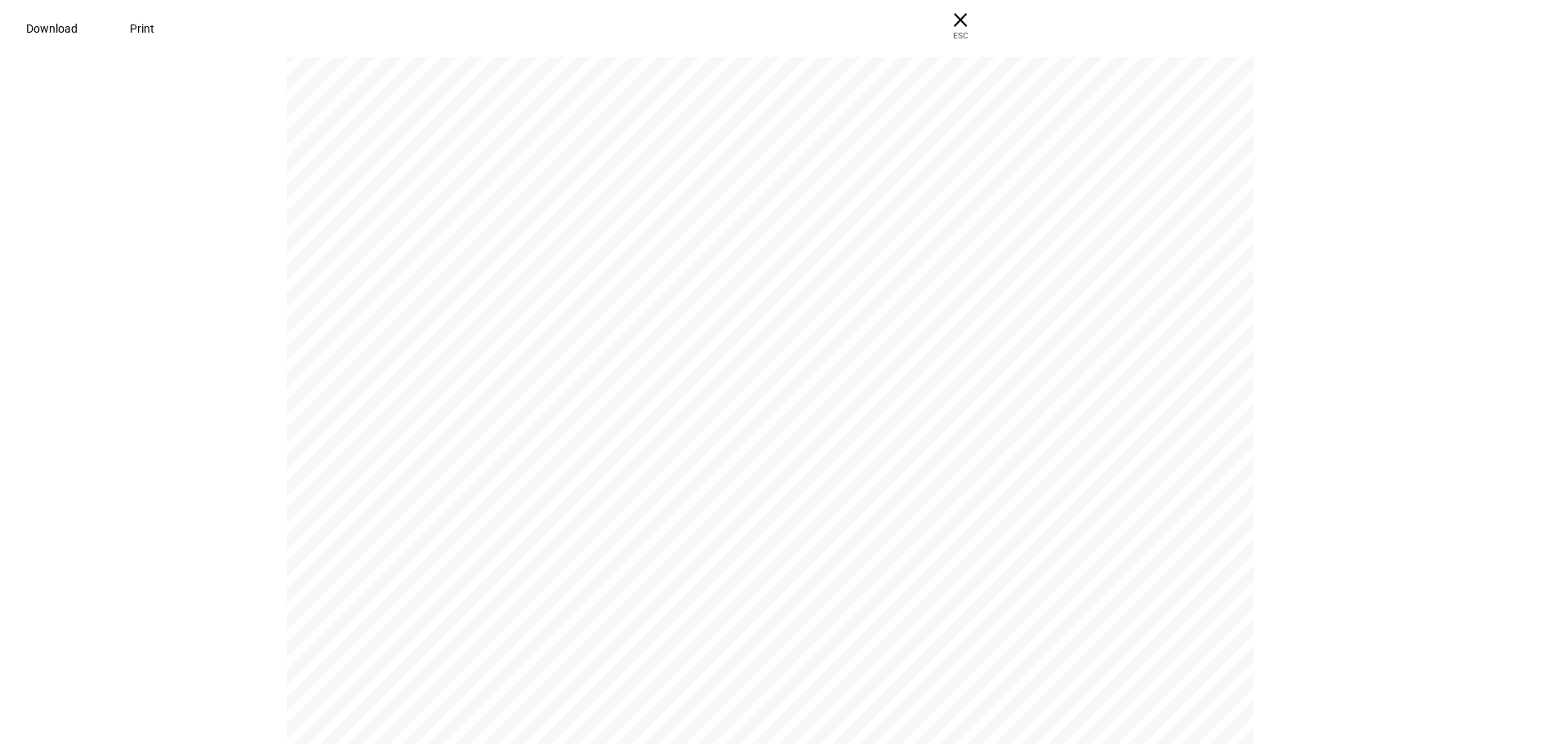
scroll to position [14687, 0]
click at [980, 21] on span "× ESC" at bounding box center [954, 26] width 52 height 52
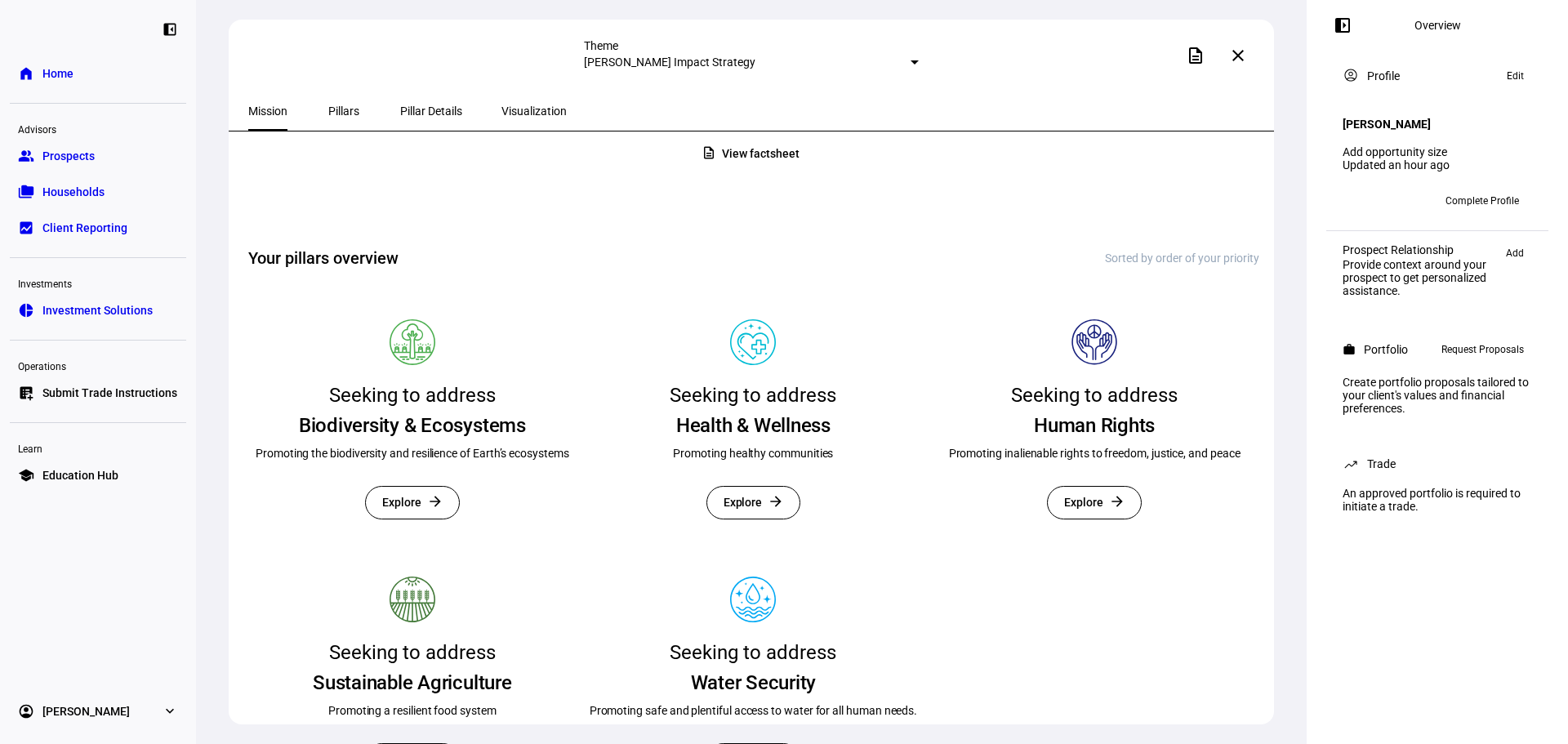
scroll to position [312, 0]
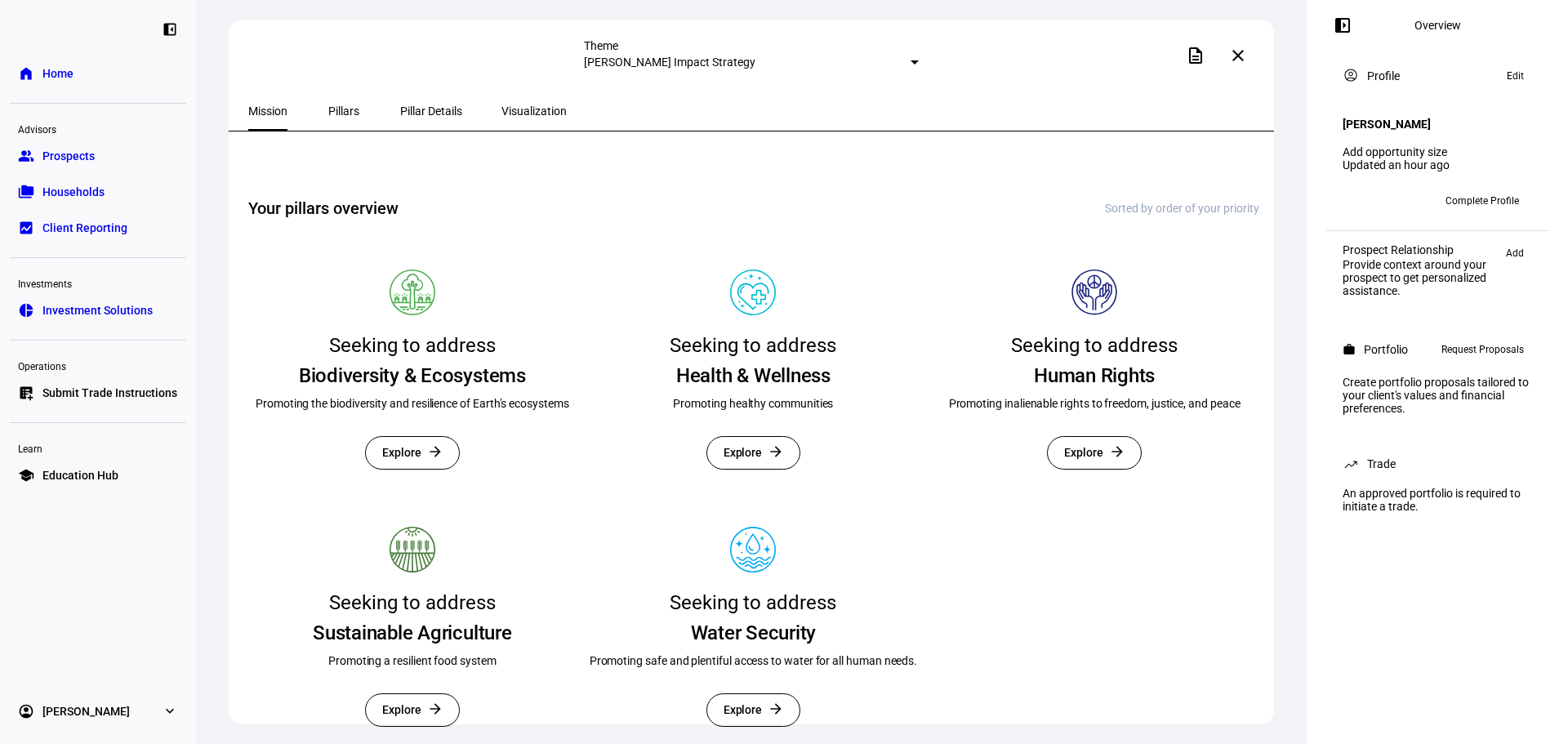
click at [81, 166] on link "group Prospects" at bounding box center [97, 156] width 176 height 33
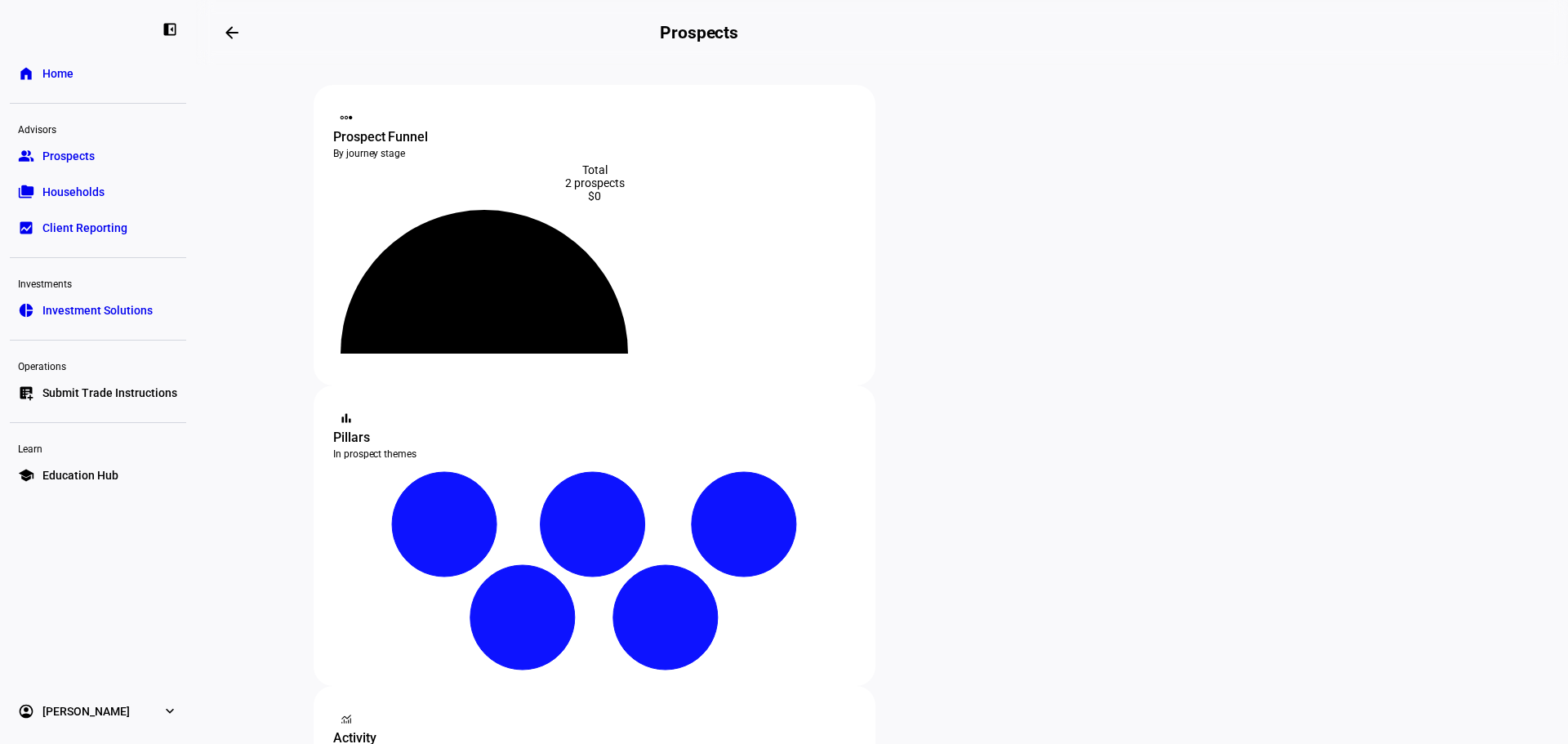
scroll to position [245, 0]
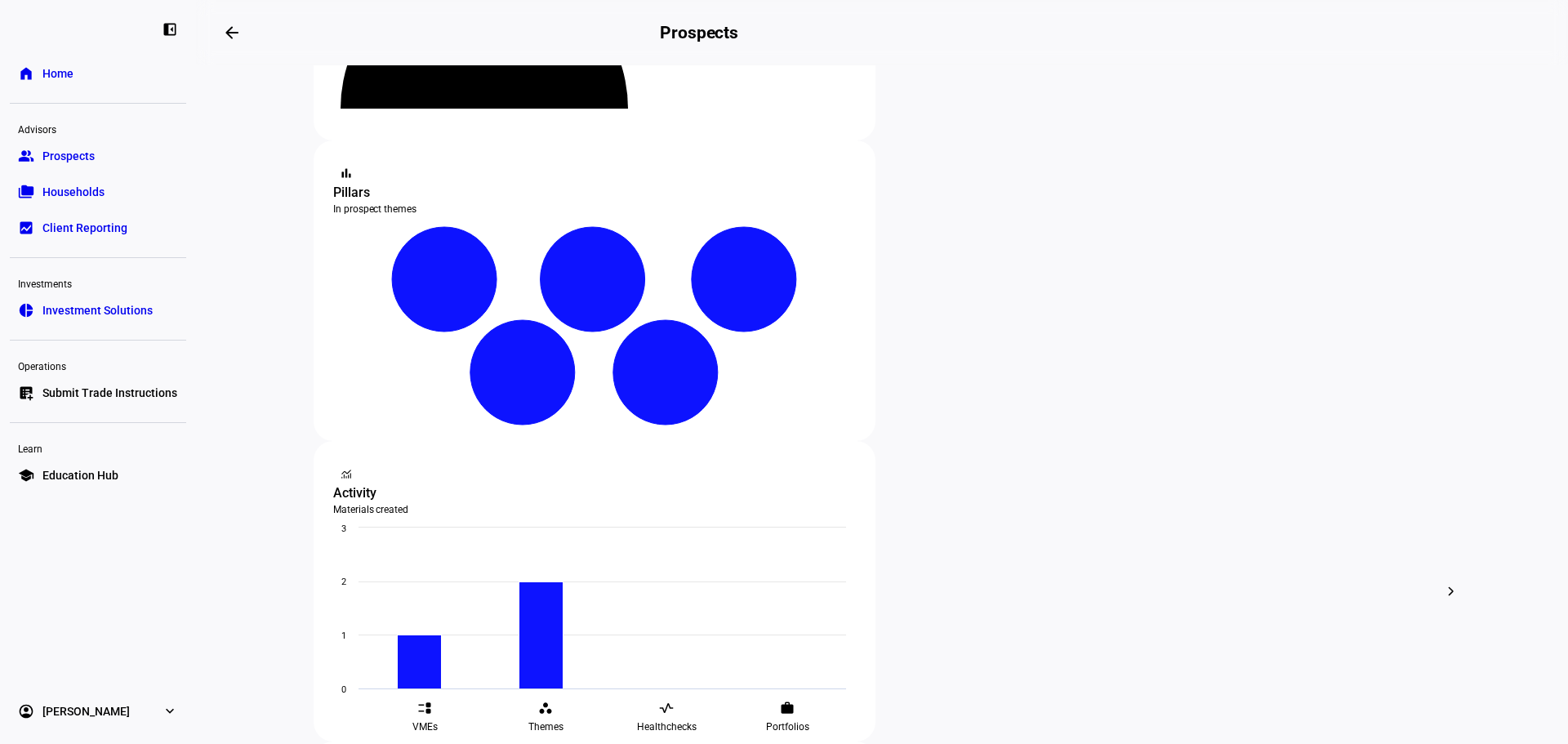
click at [224, 471] on eth-layout-page-content "steppers contact_support Prospect Funnel By journey stage What's this data? Tot…" at bounding box center [881, 405] width 1372 height 678
